Goal: Task Accomplishment & Management: Manage account settings

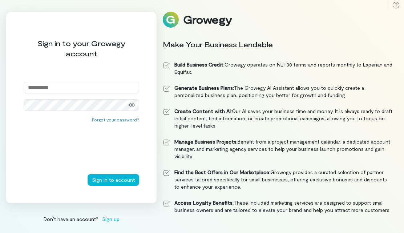
type input "**********"
click at [114, 186] on button "Sign in to account" at bounding box center [114, 180] width 52 height 12
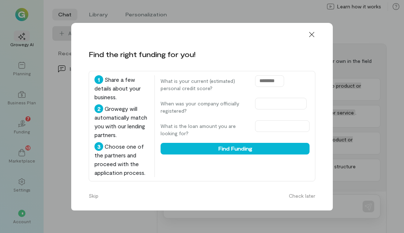
click at [95, 202] on button "Skip" at bounding box center [93, 196] width 19 height 12
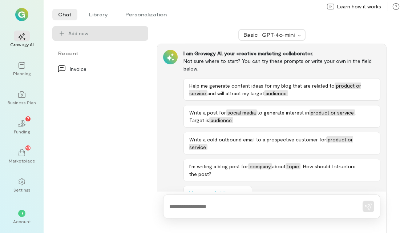
click at [138, 71] on icon at bounding box center [138, 68] width 7 height 7
click at [76, 71] on div "Invoice" at bounding box center [98, 69] width 57 height 8
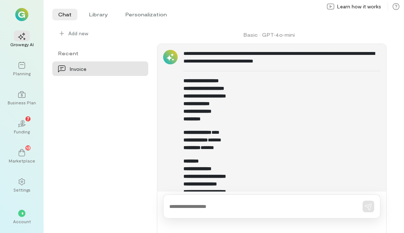
click at [23, 198] on div "Settings" at bounding box center [22, 185] width 26 height 26
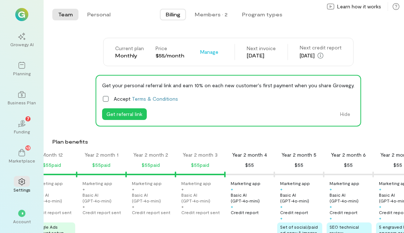
scroll to position [0, 570]
click at [208, 52] on span "Manage" at bounding box center [209, 51] width 18 height 7
click at [209, 146] on div "Plan benefits Month 1 $55 paid Month 2 $55 paid Month 3 $55 paid Month 4 $55 pa…" at bounding box center [228, 198] width 352 height 121
click at [25, 224] on div "Account" at bounding box center [22, 221] width 18 height 6
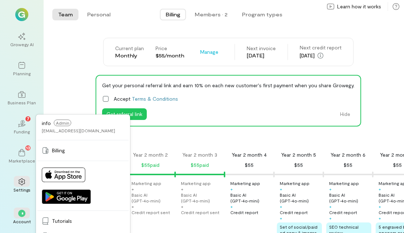
click at [60, 158] on link "Billing" at bounding box center [82, 150] width 91 height 15
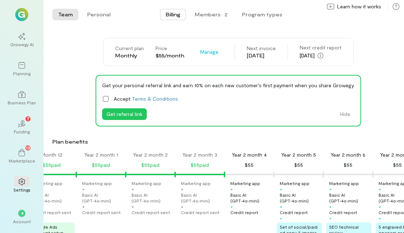
click at [28, 218] on div "*" at bounding box center [22, 213] width 16 height 11
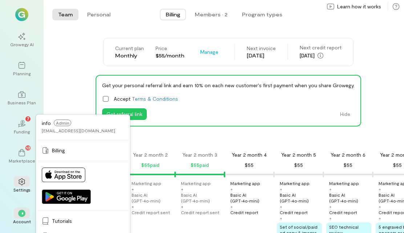
click at [57, 158] on link "Billing" at bounding box center [82, 150] width 91 height 15
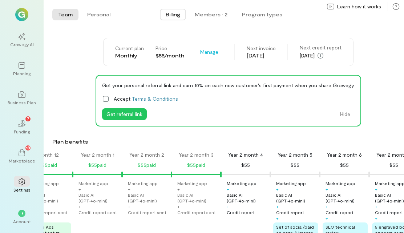
scroll to position [0, 573]
click at [193, 199] on div "Basic AI (GPT‑4o‑mini)" at bounding box center [199, 198] width 42 height 12
click at [202, 165] on div "$55 paid" at bounding box center [197, 165] width 18 height 9
click at [191, 194] on div "Basic AI (GPT‑4o‑mini)" at bounding box center [199, 198] width 42 height 12
click at [192, 193] on div "Basic AI (GPT‑4o‑mini)" at bounding box center [199, 198] width 42 height 12
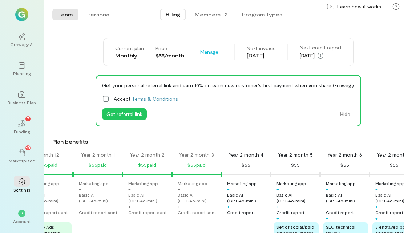
click at [192, 193] on div "Basic AI (GPT‑4o‑mini)" at bounding box center [199, 198] width 42 height 12
click at [198, 165] on div "$55 paid" at bounding box center [197, 165] width 18 height 9
click at [199, 229] on div "Month 1 $55 paid Month 2 $55 paid Month 3 $55 paid Month 4 $55 paid Month 5 $55…" at bounding box center [224, 198] width 361 height 95
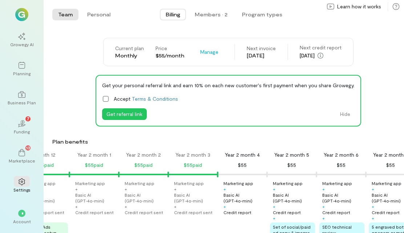
scroll to position [0, 0]
click at [176, 15] on span "Billing" at bounding box center [173, 14] width 15 height 7
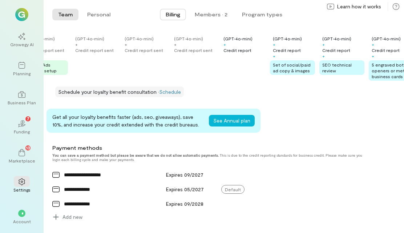
scroll to position [164, 0]
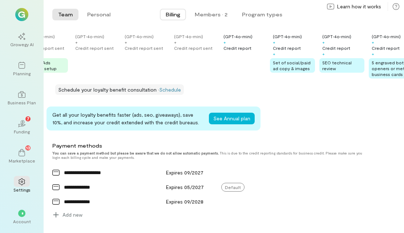
click at [265, 177] on div at bounding box center [266, 173] width 16 height 12
click at [348, 213] on div "**********" at bounding box center [210, 181] width 317 height 79
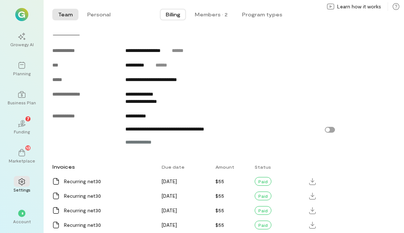
scroll to position [369, 0]
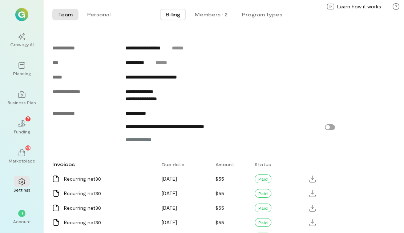
click at [317, 176] on div at bounding box center [313, 179] width 12 height 12
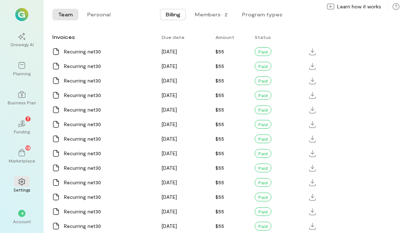
scroll to position [496, 0]
click at [309, 155] on div at bounding box center [313, 154] width 12 height 12
click at [313, 114] on div at bounding box center [313, 110] width 12 height 12
click at [166, 95] on span "[DATE]" at bounding box center [169, 95] width 15 height 6
click at [312, 81] on icon at bounding box center [312, 81] width 7 height 7
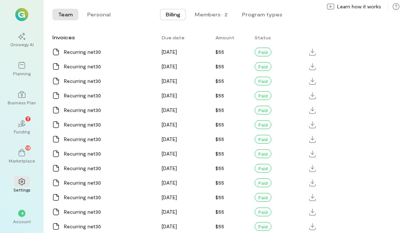
click at [178, 70] on div "[DATE]" at bounding box center [183, 66] width 53 height 15
